Goal: Transaction & Acquisition: Purchase product/service

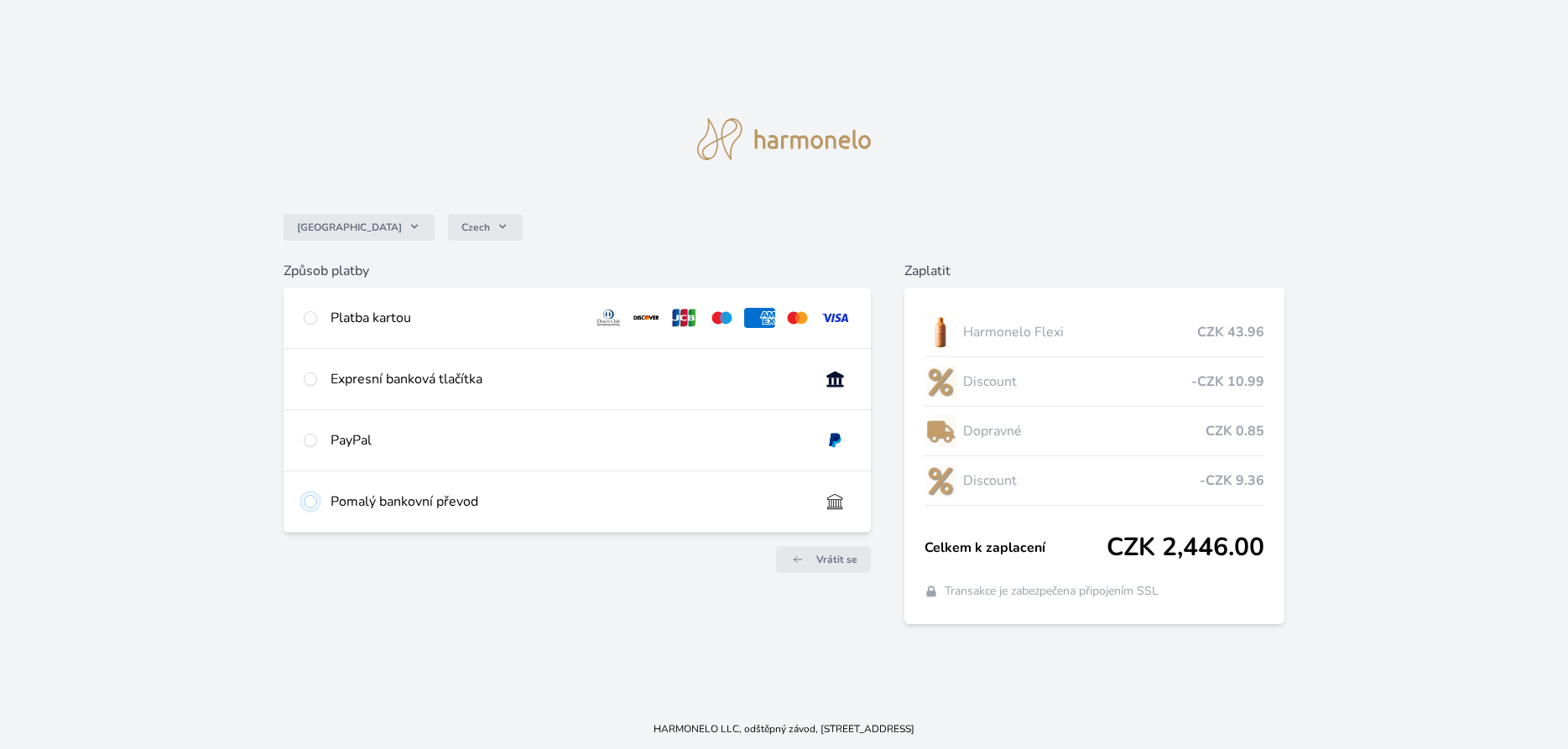
click at [310, 501] on input "radio" at bounding box center [311, 502] width 13 height 13
radio input "true"
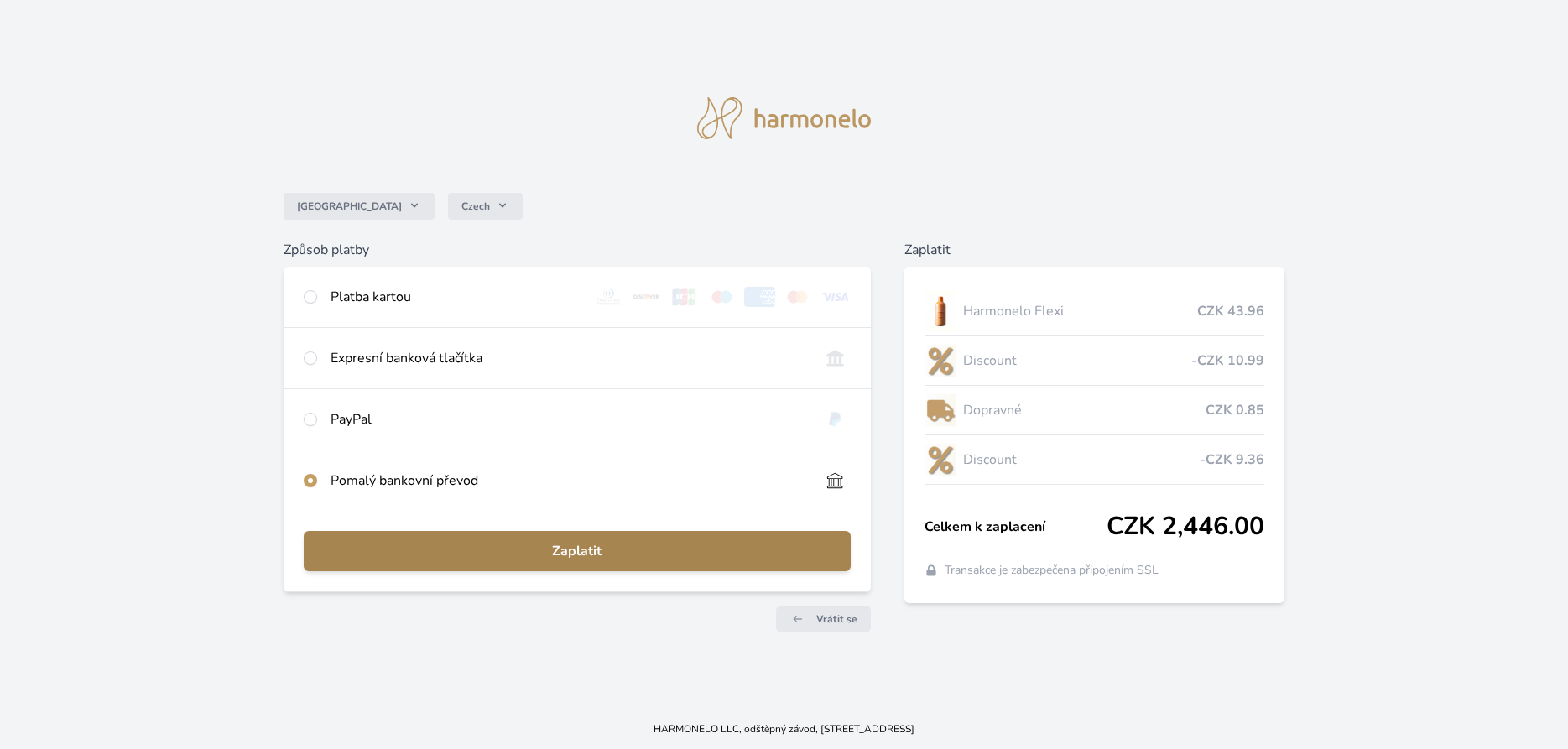
click at [532, 556] on span "Zaplatit" at bounding box center [577, 551] width 520 height 20
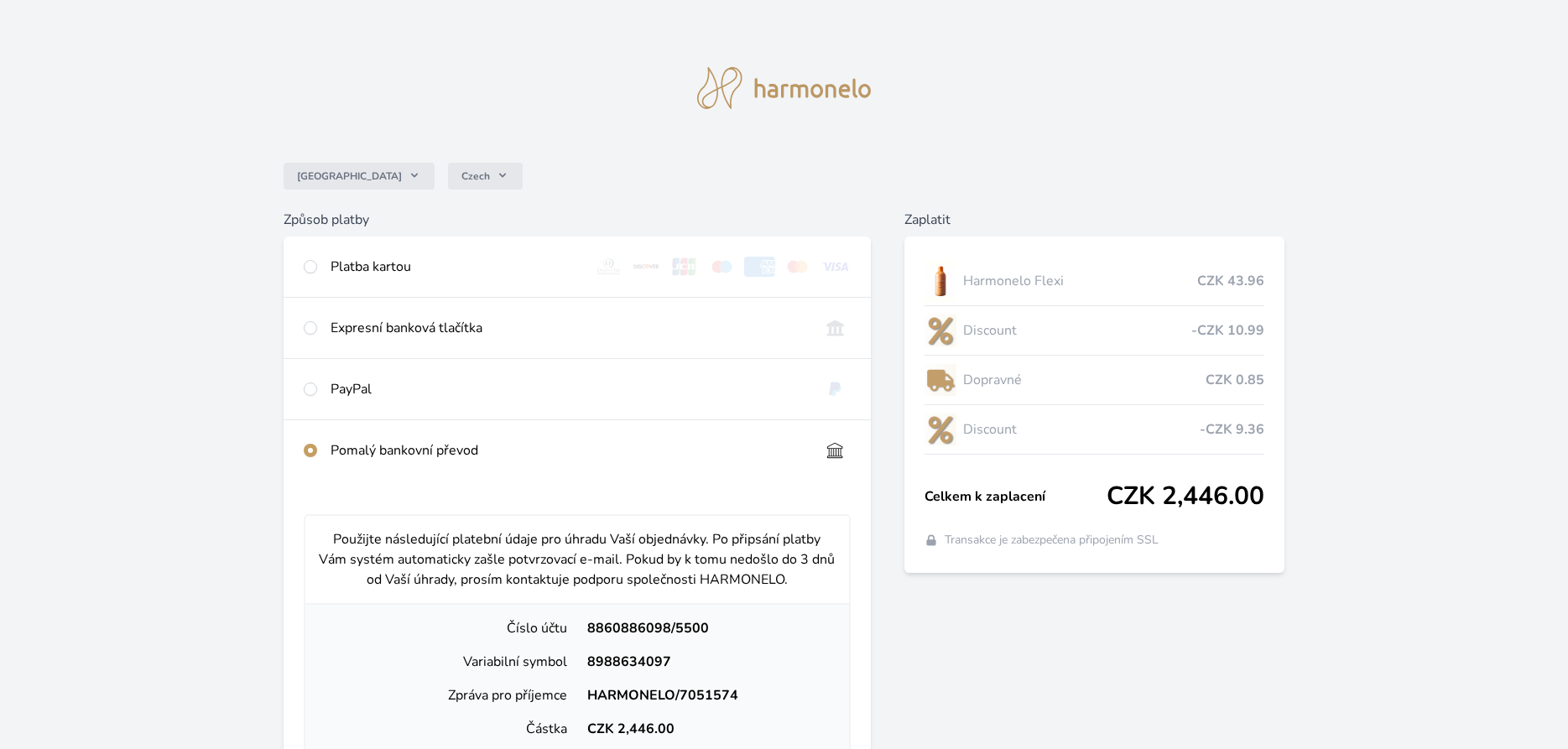
click at [1319, 677] on div "Česko Czech Způsob platby Platba kartou Číslo karty <p>Your browser does not su…" at bounding box center [784, 609] width 1568 height 1219
drag, startPoint x: 585, startPoint y: 624, endPoint x: 665, endPoint y: 626, distance: 80.0
click at [665, 626] on div "8860886098/5500" at bounding box center [706, 627] width 259 height 20
copy div "8860886098"
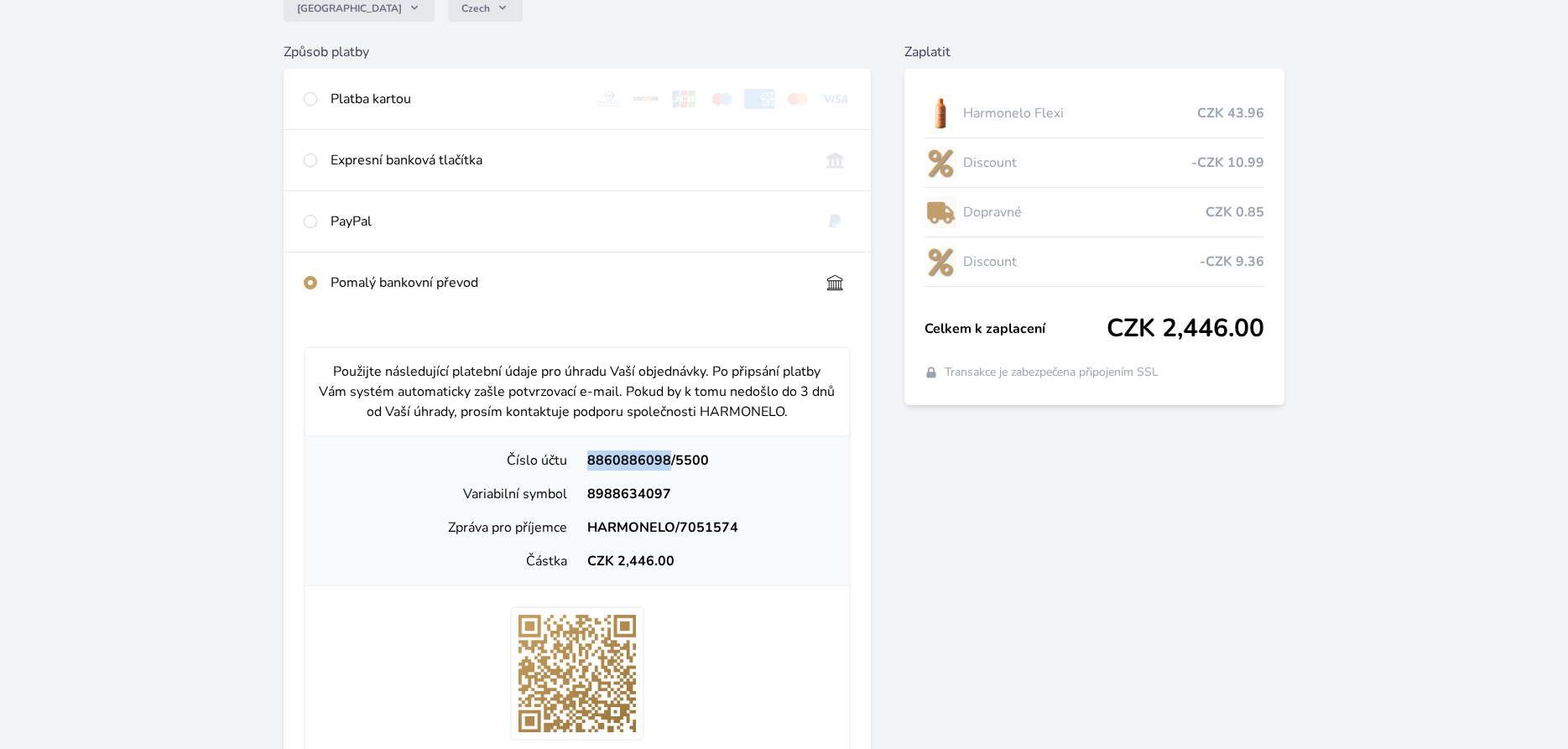
scroll to position [175, 0]
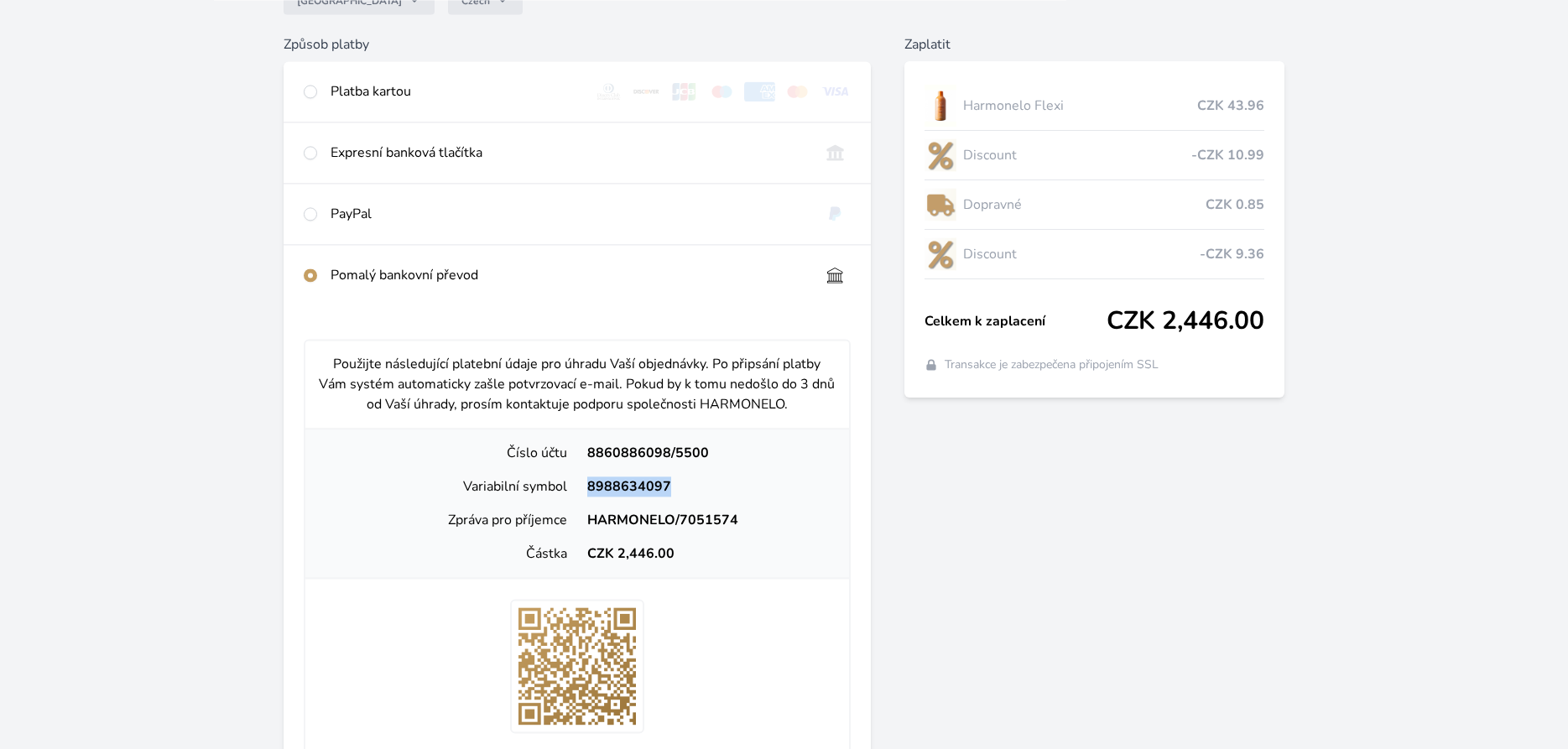
drag, startPoint x: 588, startPoint y: 482, endPoint x: 679, endPoint y: 483, distance: 91.0
click at [679, 483] on div "8988634097" at bounding box center [706, 486] width 259 height 20
copy div "8988634097"
click at [679, 483] on div "8988634097" at bounding box center [706, 486] width 259 height 20
drag, startPoint x: 615, startPoint y: 554, endPoint x: 652, endPoint y: 555, distance: 37.0
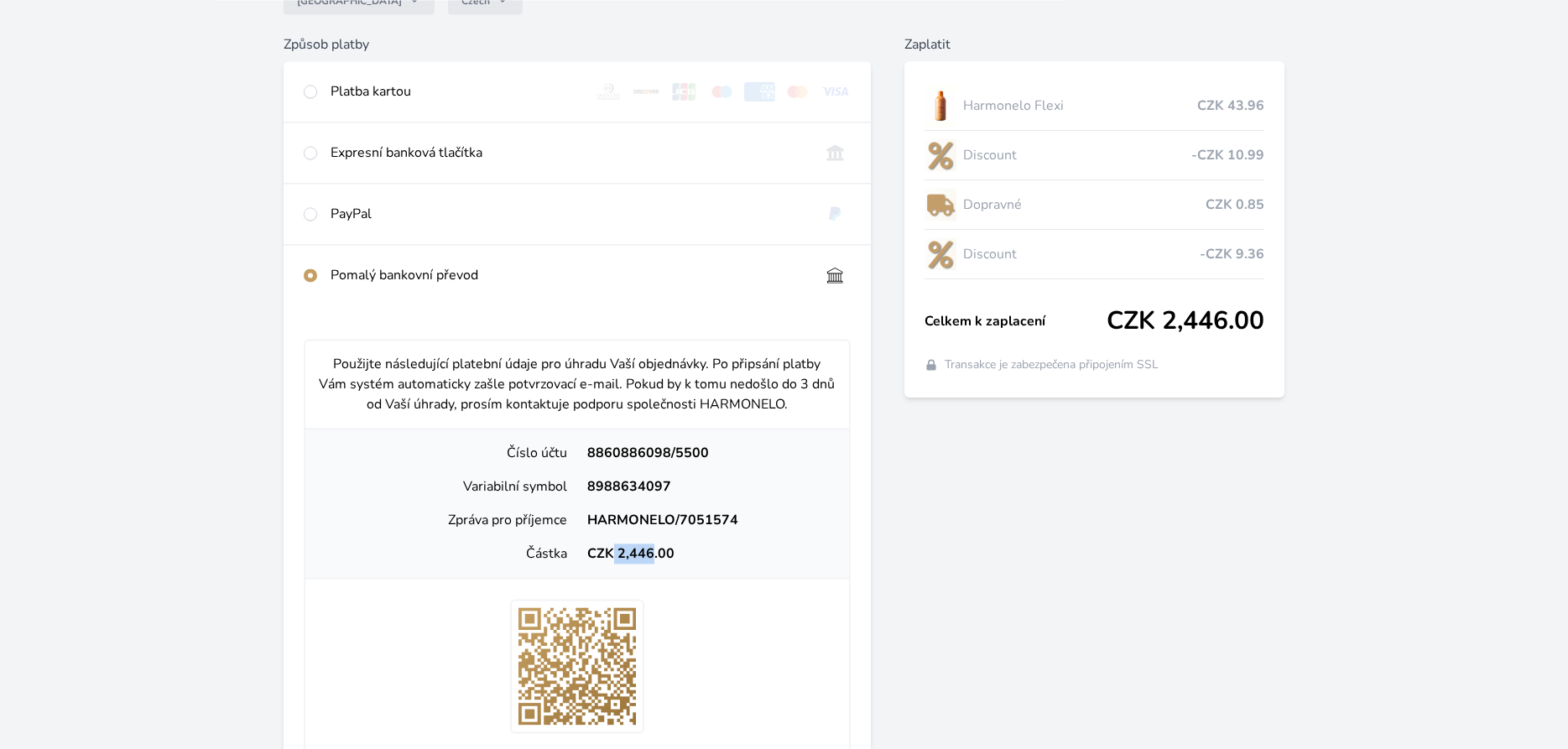
click at [652, 555] on div "CZK 2,446.00" at bounding box center [706, 553] width 259 height 20
copy div "2,446"
